Goal: Task Accomplishment & Management: Complete application form

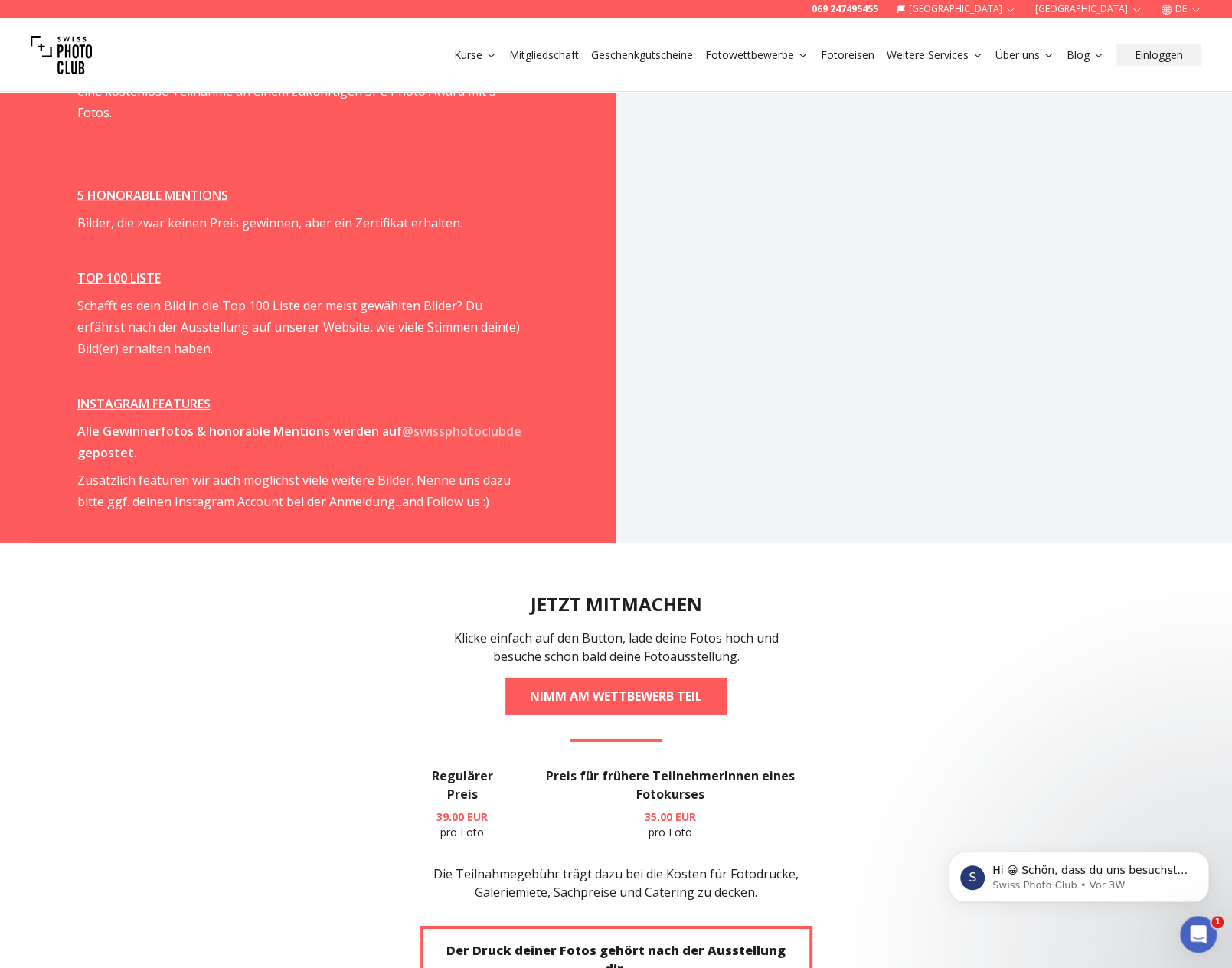
scroll to position [3140, 0]
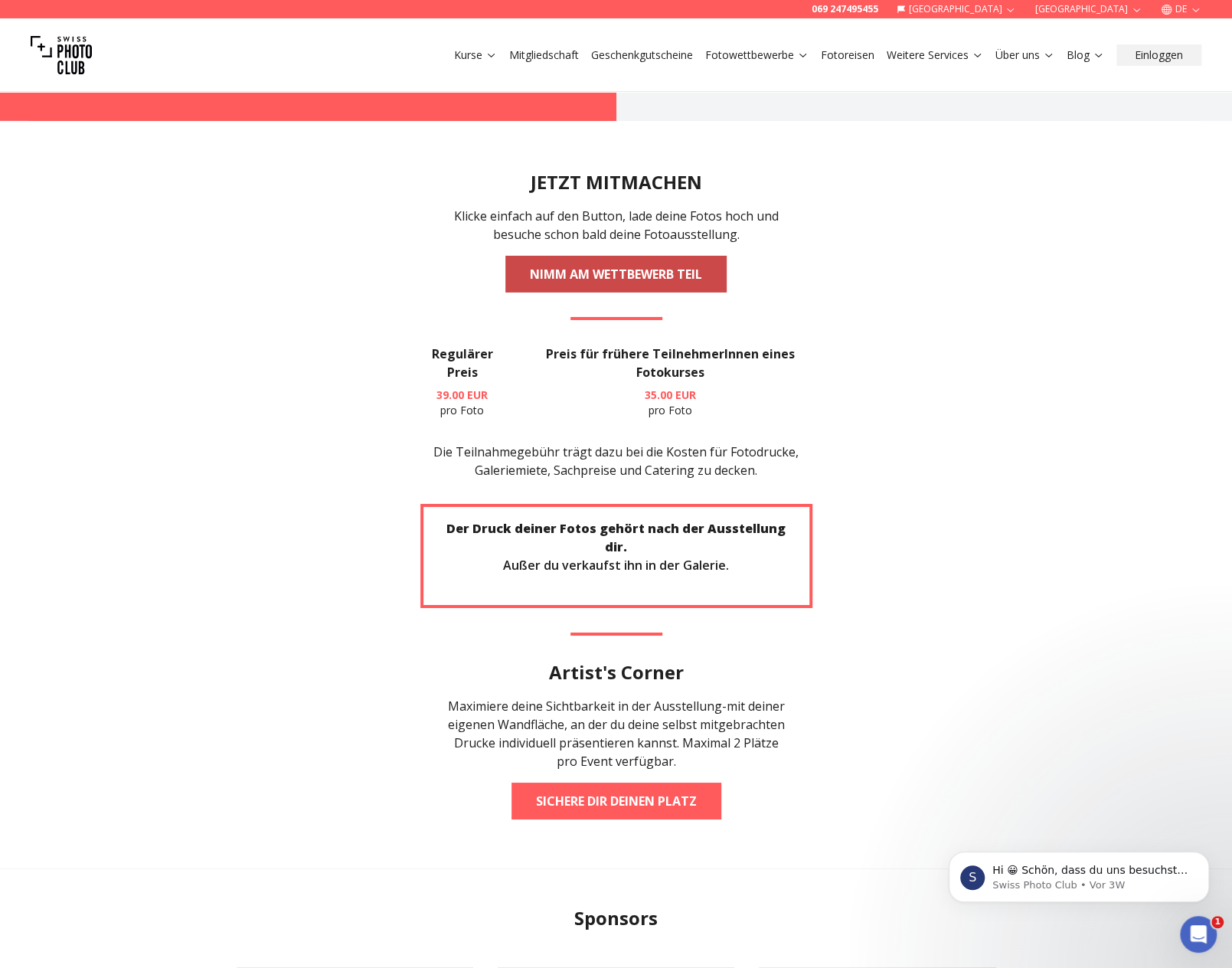
click at [608, 255] on link "NIMM AM WETTBEWERB TEIL" at bounding box center [616, 274] width 221 height 36
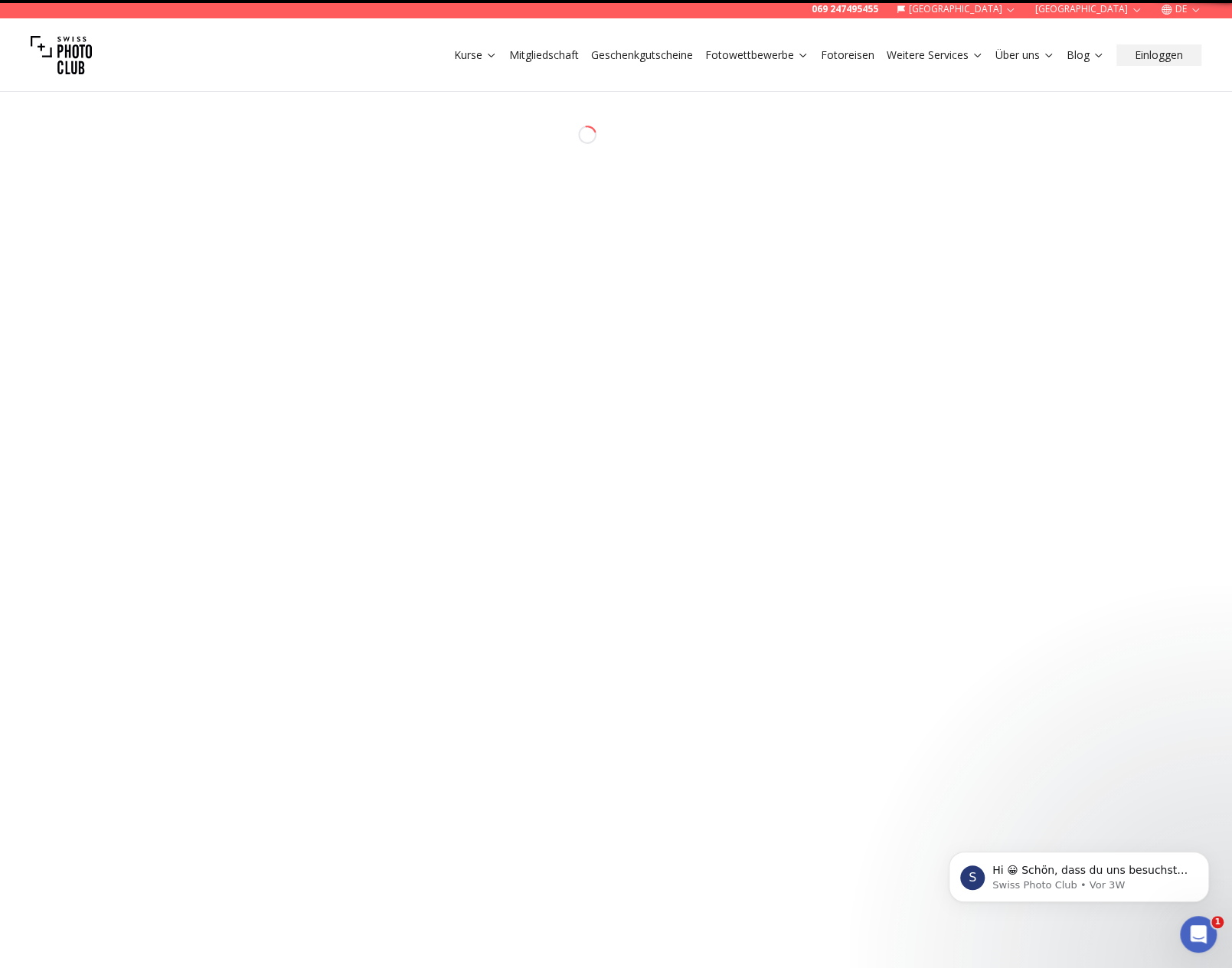
select select "*******"
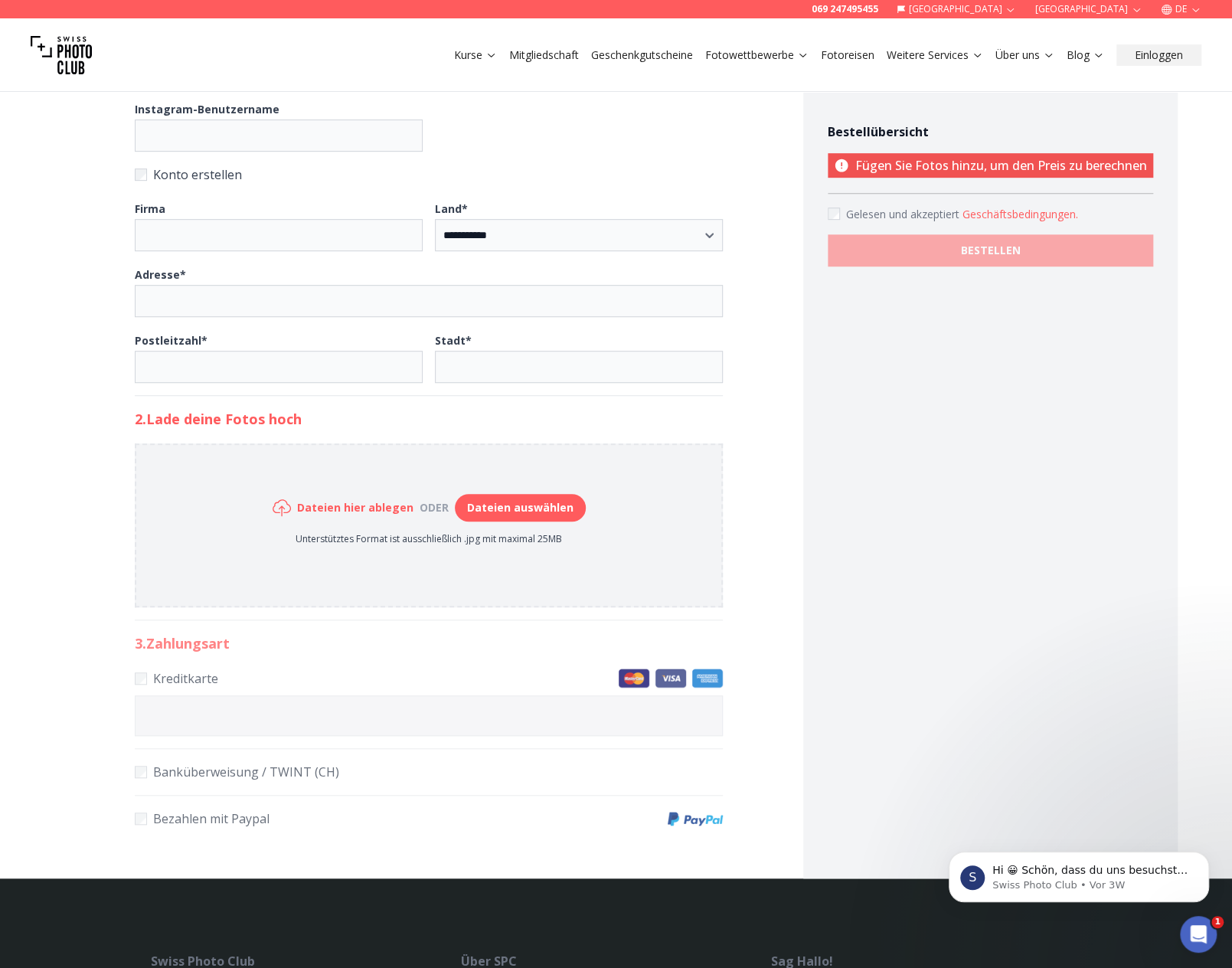
scroll to position [459, 0]
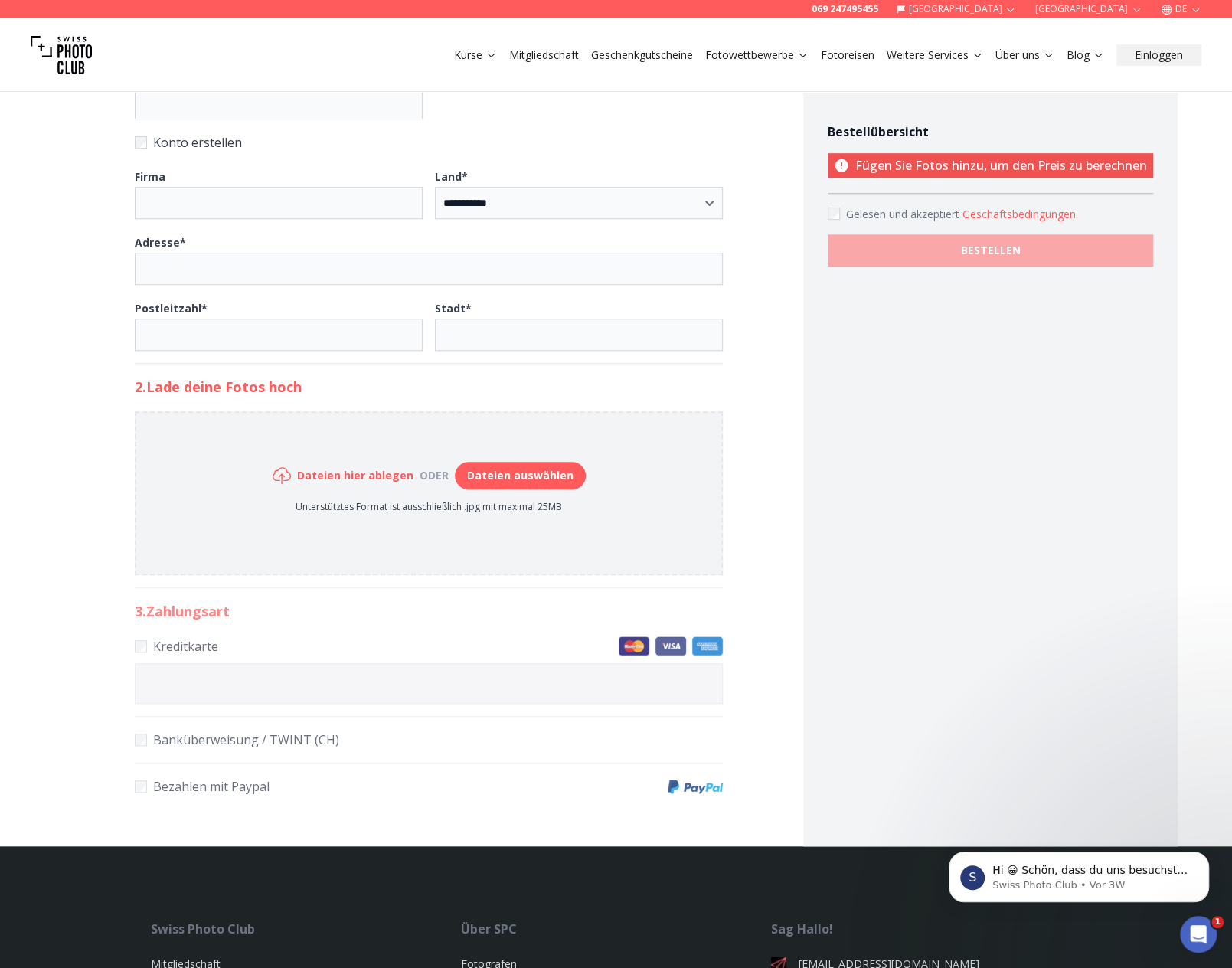
click at [510, 467] on button "Dateien auswählen" at bounding box center [520, 475] width 131 height 28
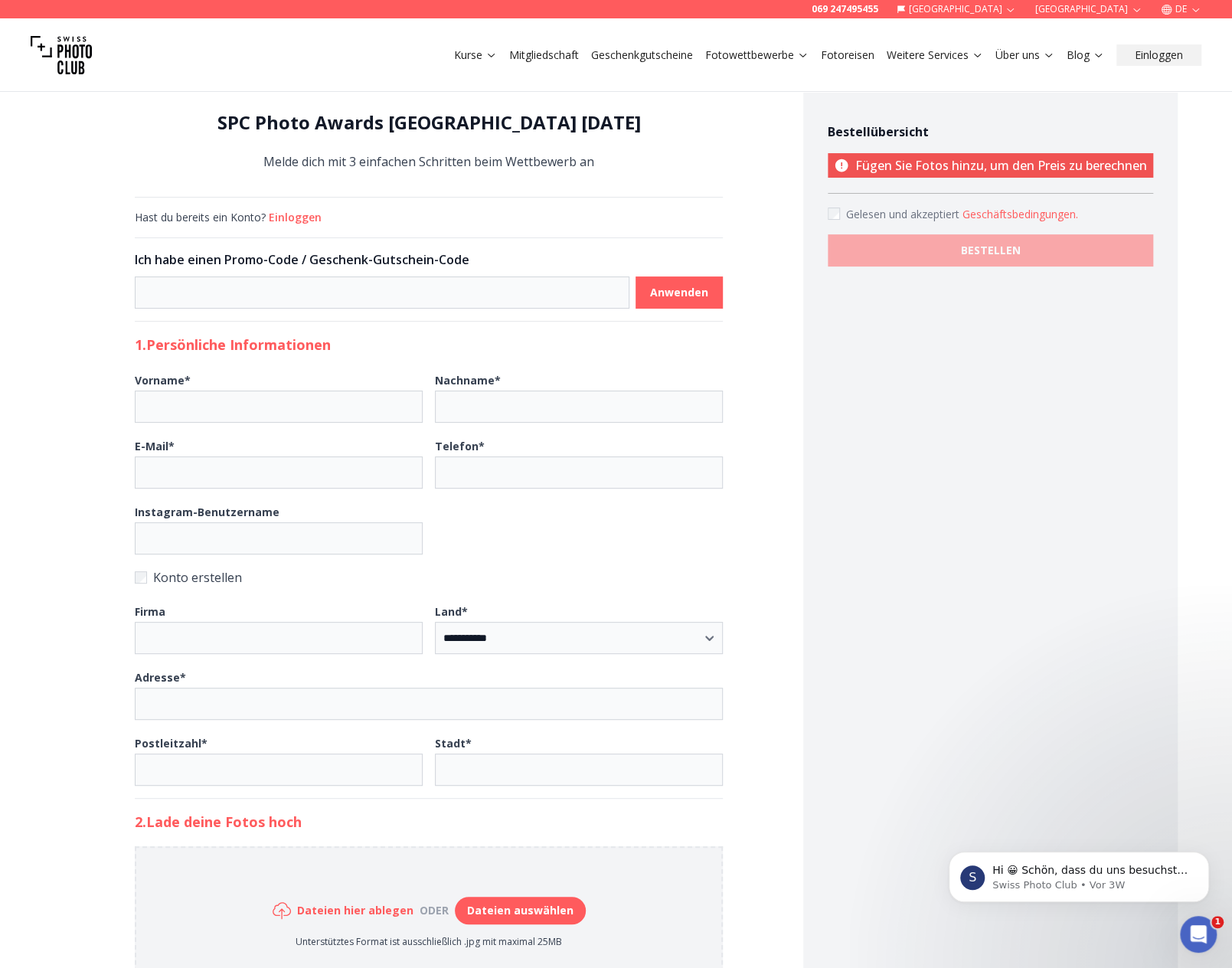
scroll to position [0, 0]
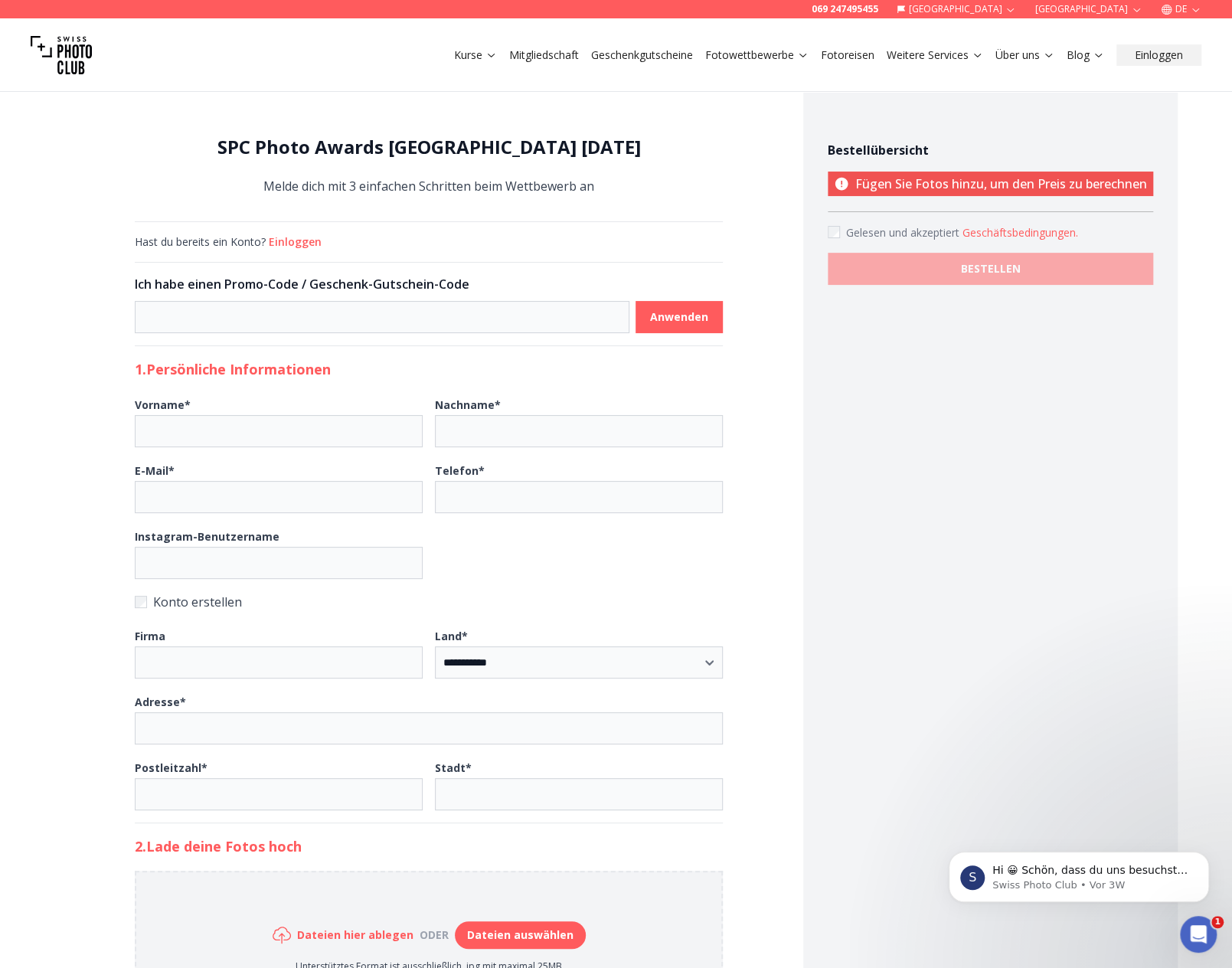
click at [995, 229] on button "Geschäftsbedingungen ." at bounding box center [1020, 233] width 115 height 15
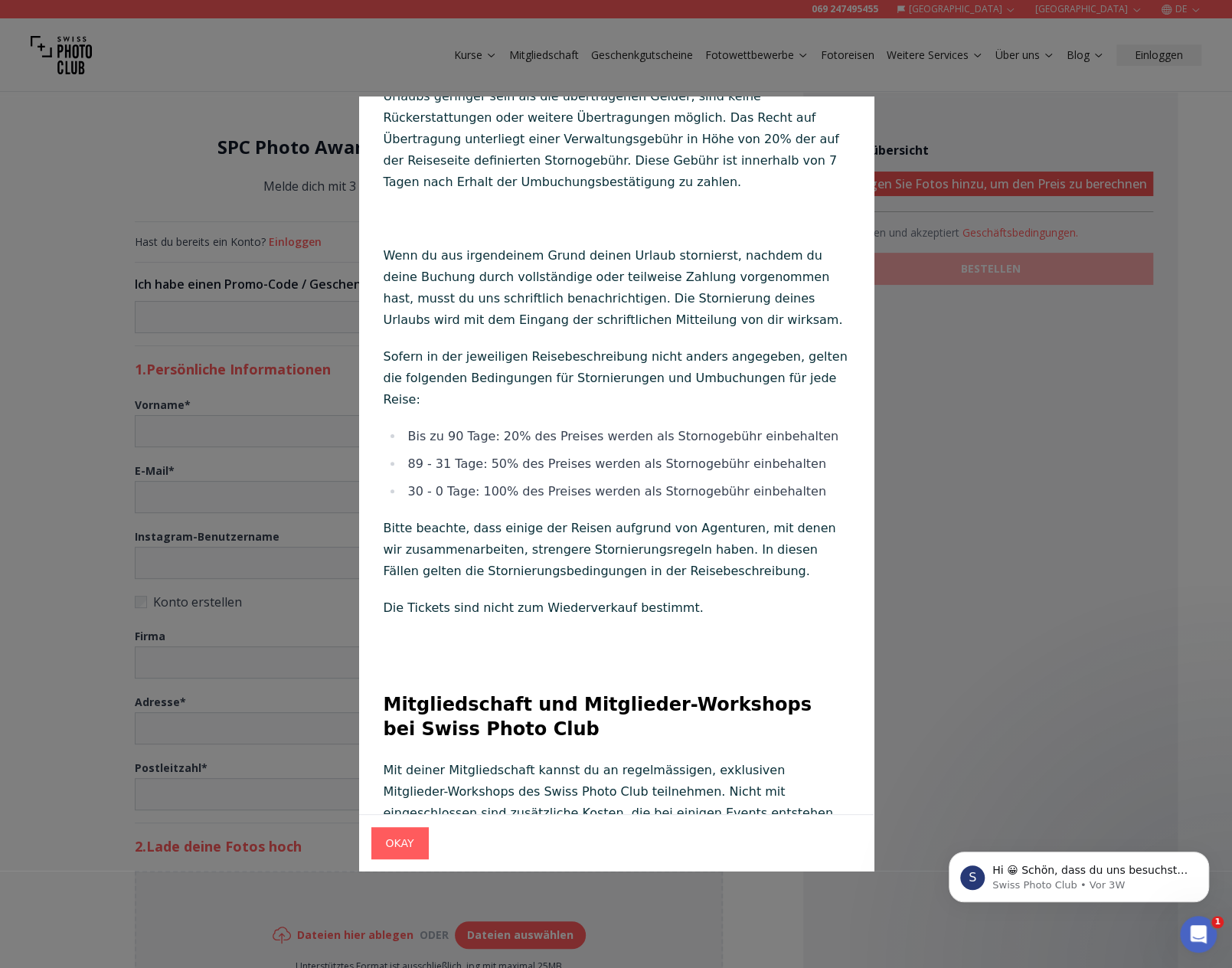
scroll to position [10523, 0]
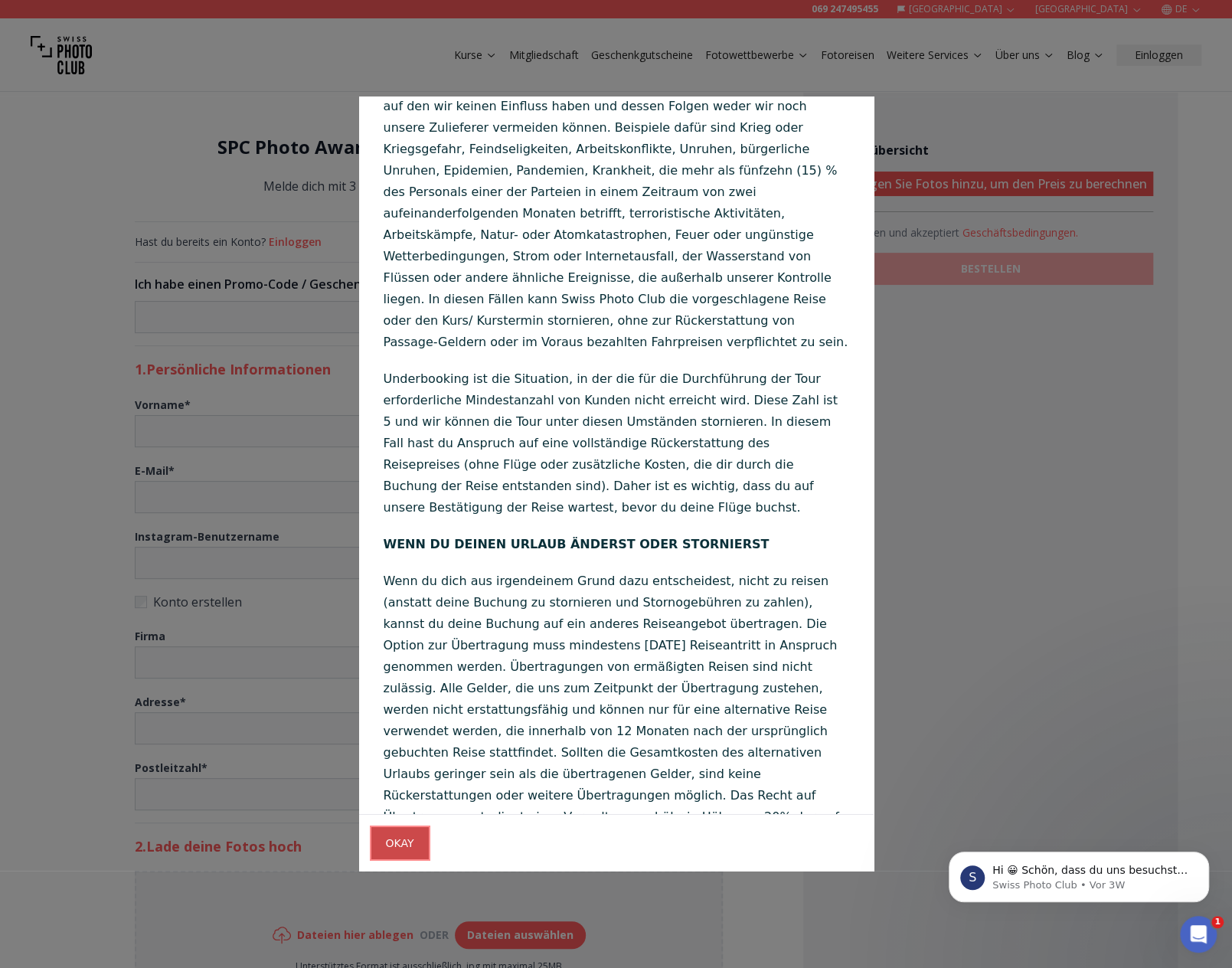
click at [401, 849] on span "OKAY" at bounding box center [400, 843] width 53 height 28
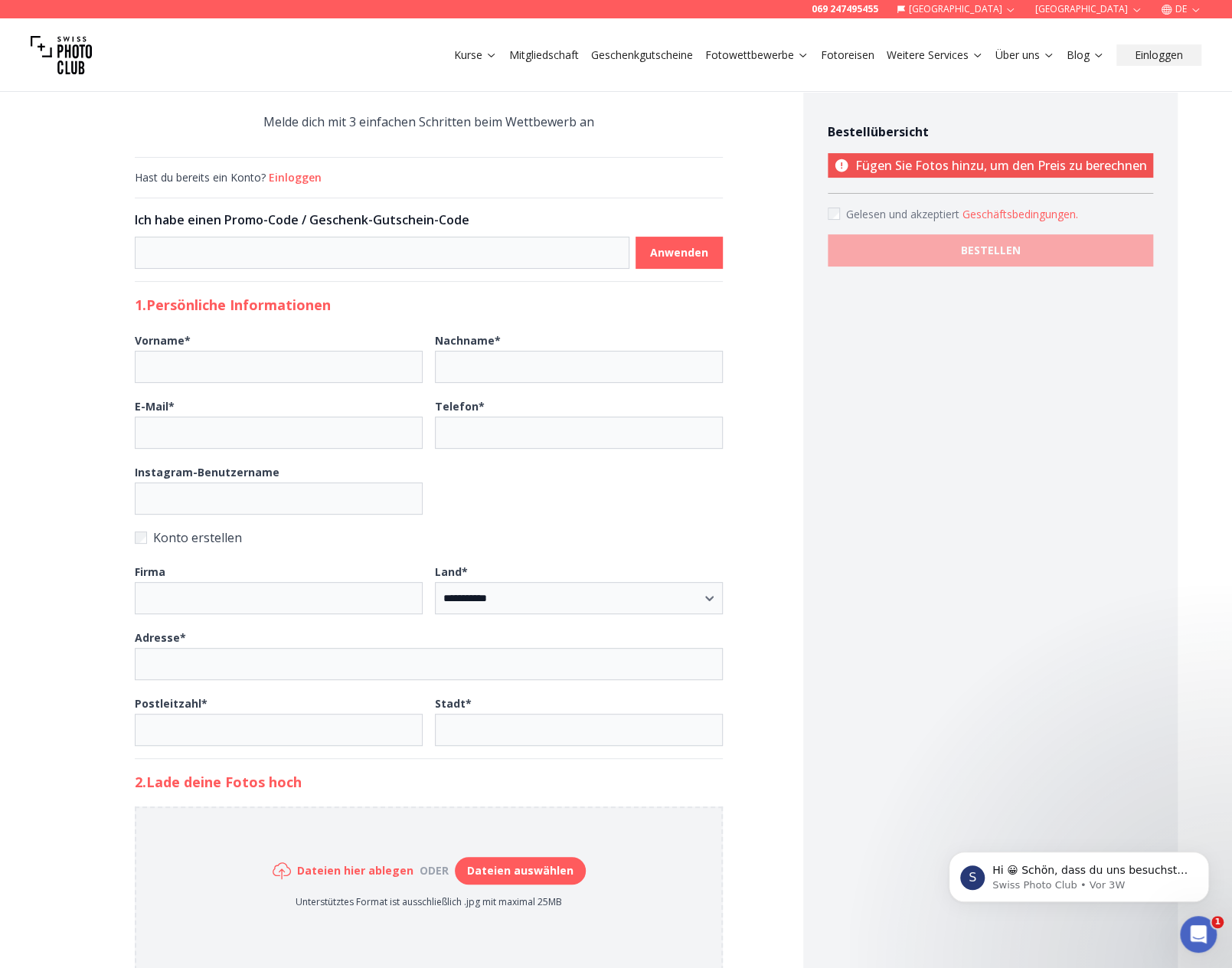
scroll to position [0, 0]
